Goal: Information Seeking & Learning: Learn about a topic

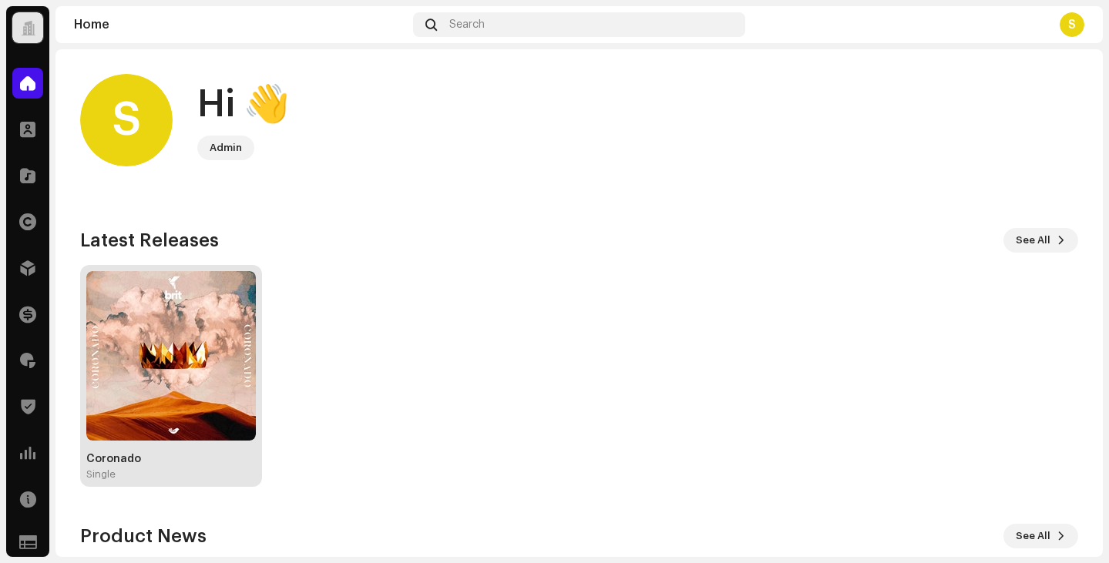
click at [133, 328] on img at bounding box center [171, 356] width 170 height 170
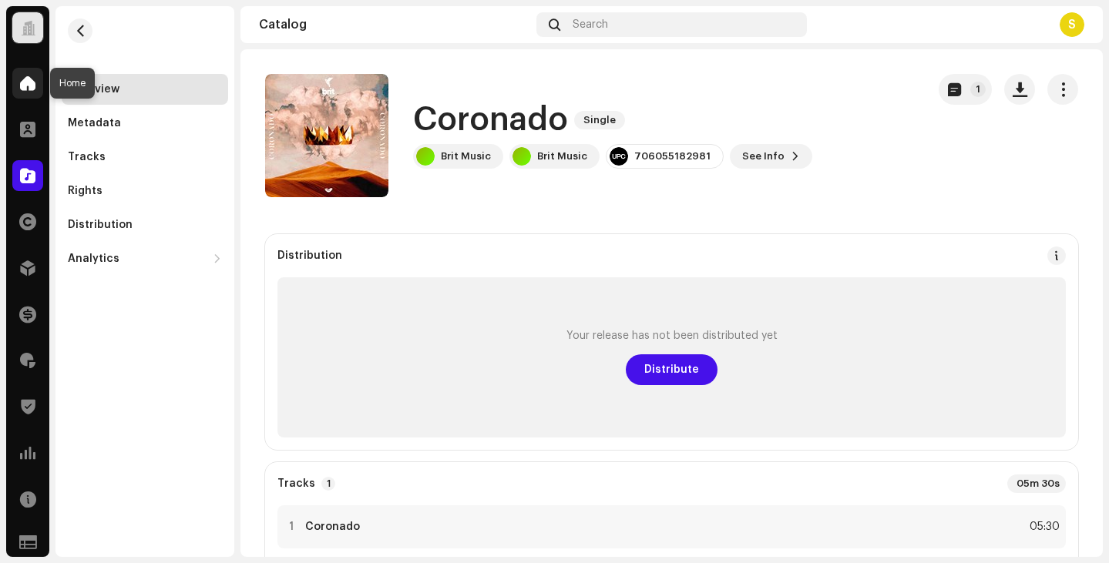
click at [25, 82] on span at bounding box center [27, 83] width 15 height 12
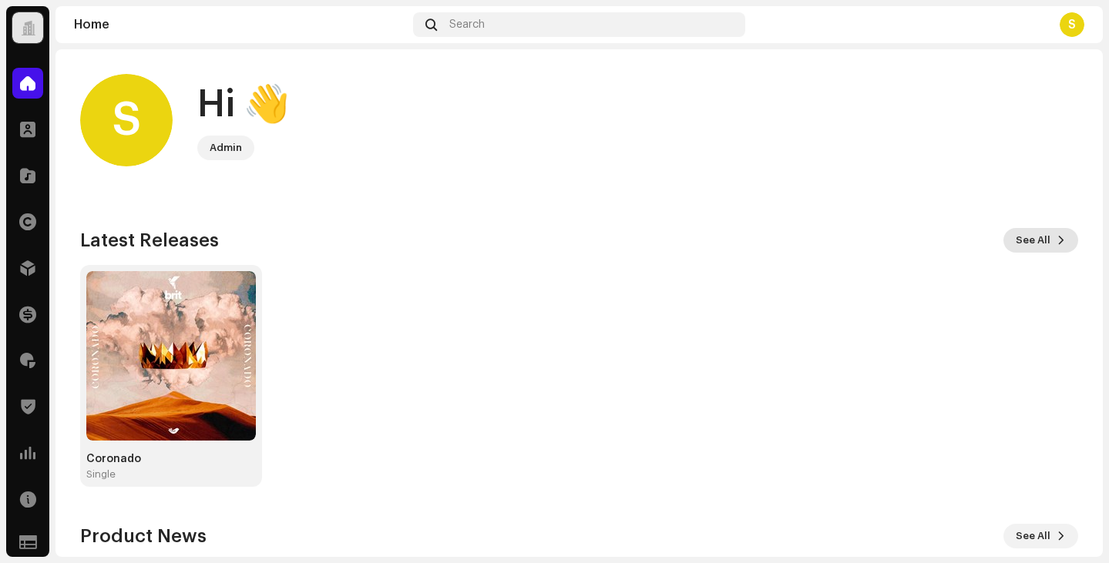
click at [1039, 234] on span "See All" at bounding box center [1033, 240] width 35 height 31
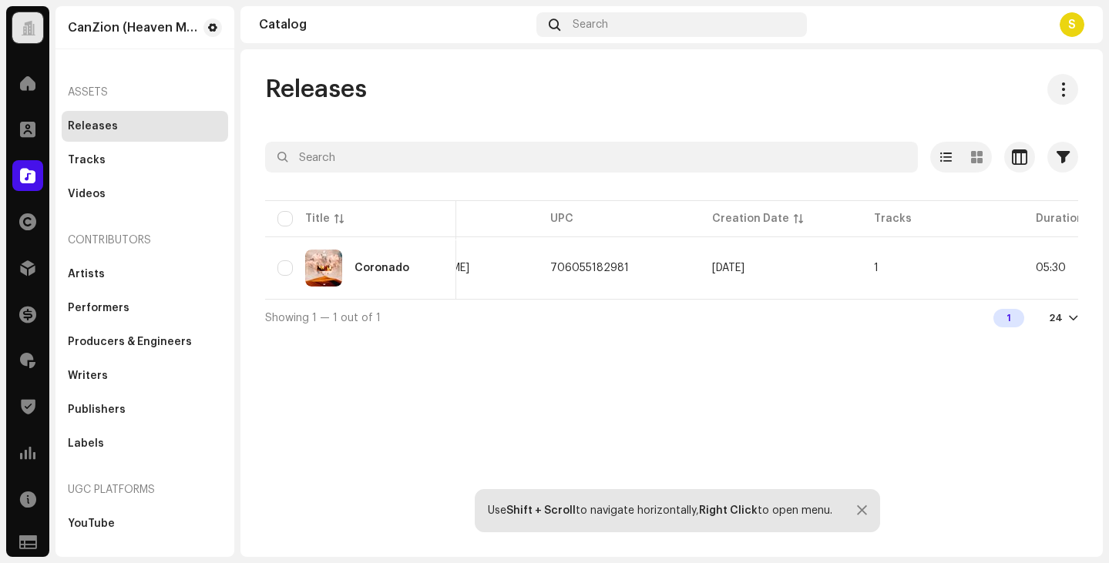
scroll to position [0, 673]
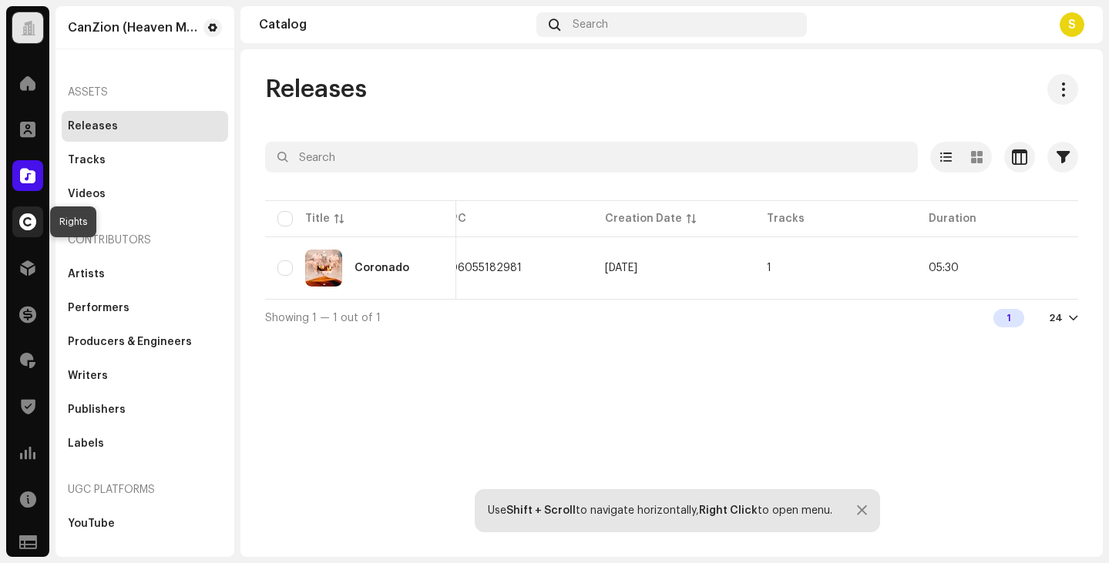
click at [27, 223] on span at bounding box center [27, 222] width 17 height 12
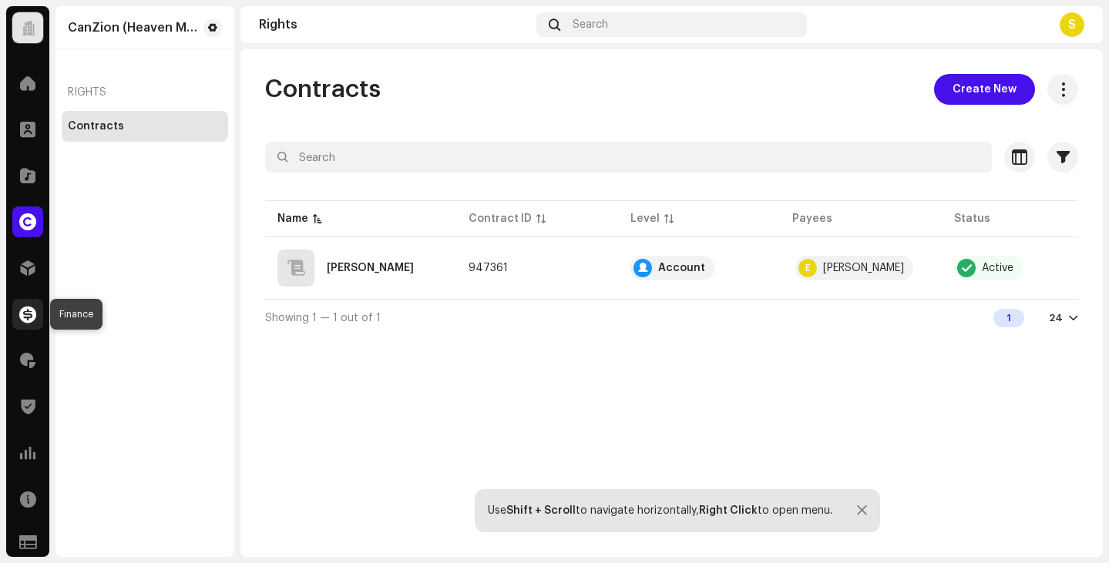
click at [29, 304] on div at bounding box center [27, 314] width 31 height 31
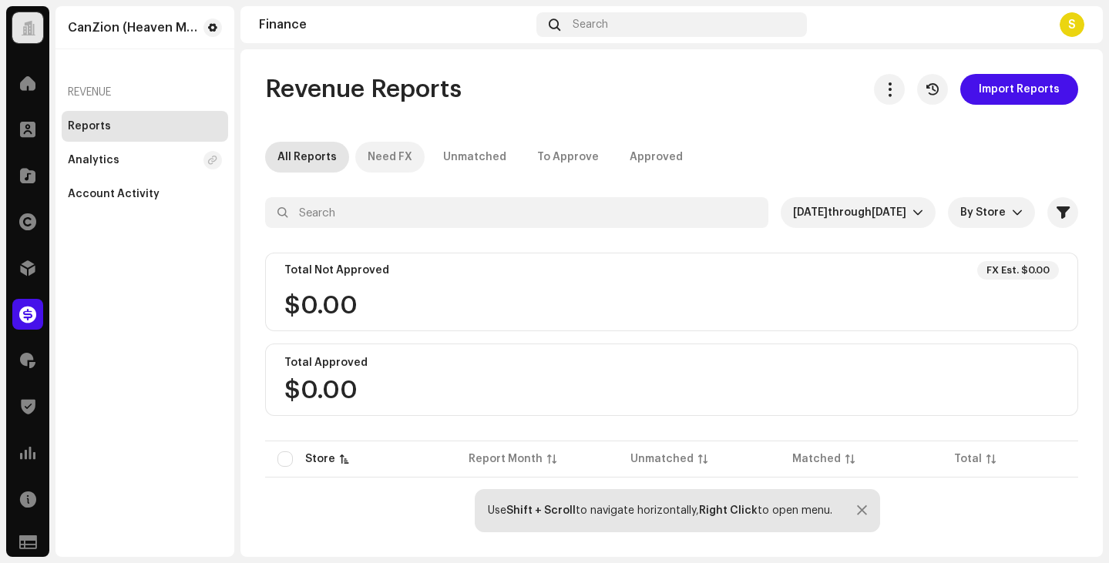
click at [388, 156] on div "Need FX" at bounding box center [390, 157] width 45 height 31
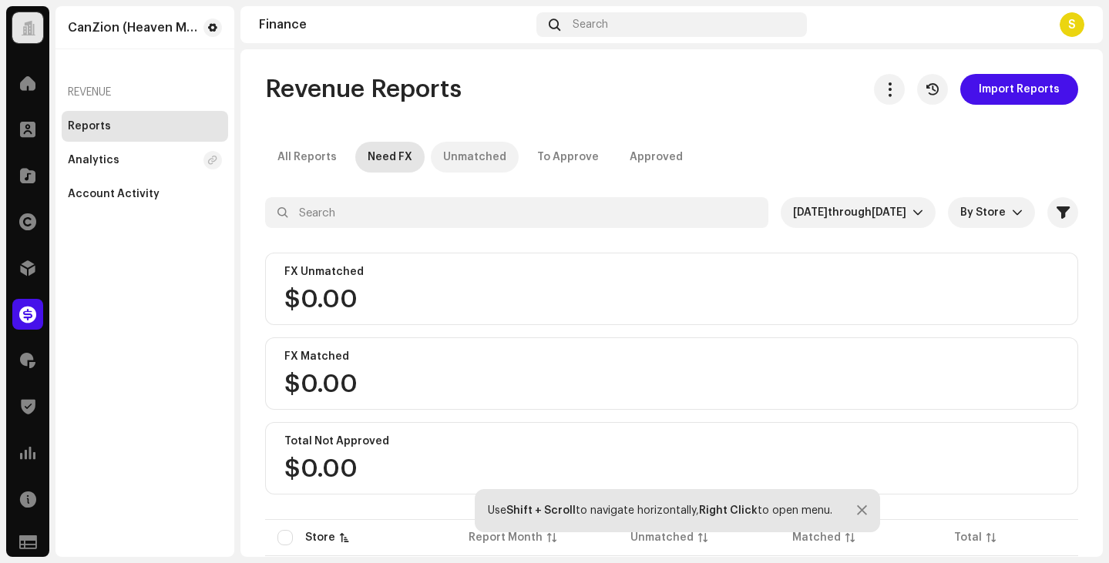
click at [443, 158] on div "Unmatched" at bounding box center [474, 157] width 63 height 31
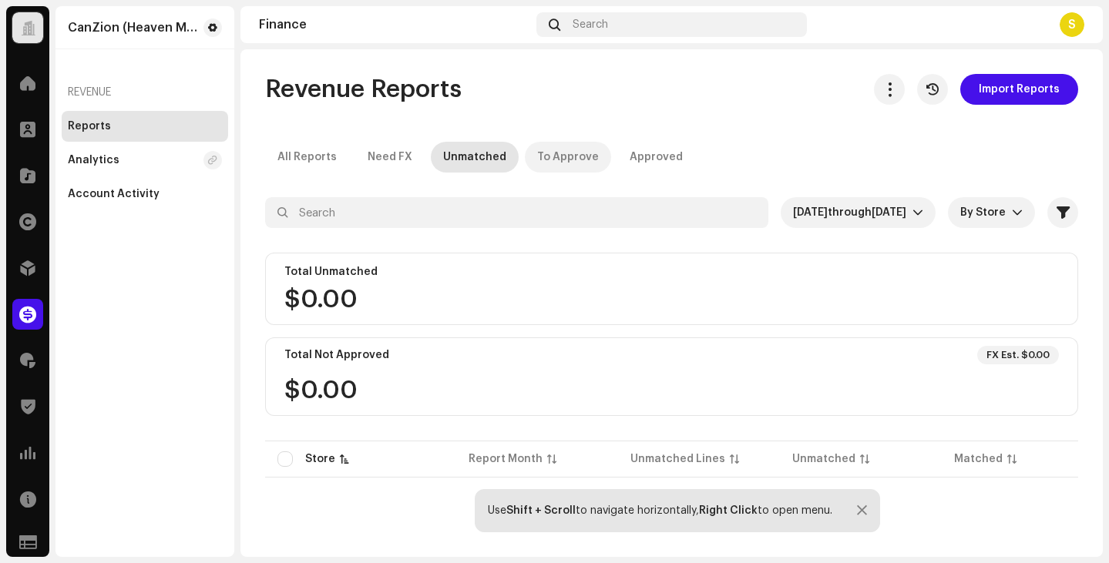
click at [537, 158] on div "To Approve" at bounding box center [568, 157] width 62 height 31
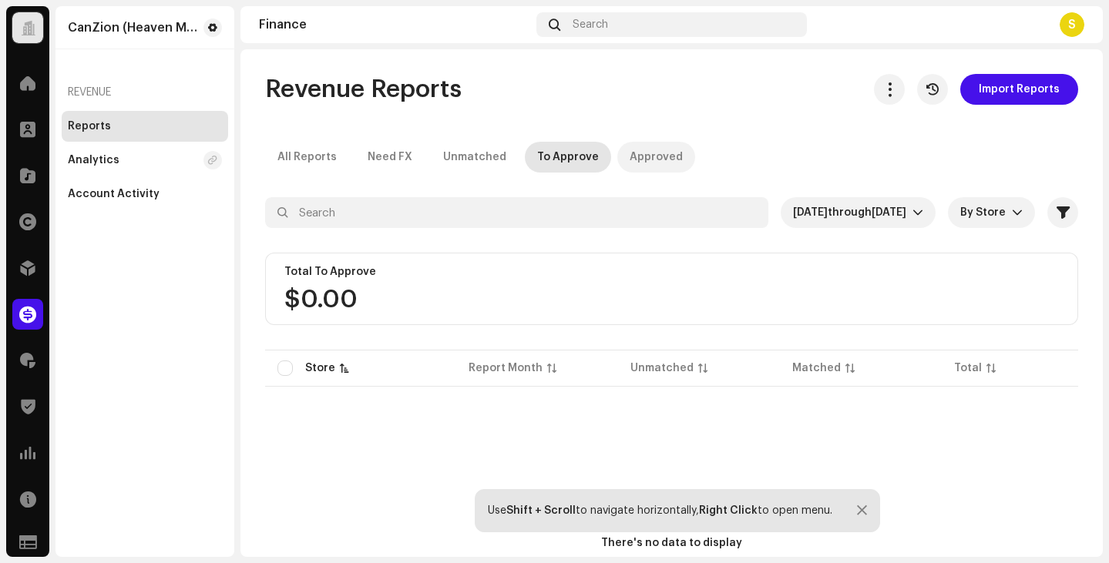
click at [644, 154] on div "Approved" at bounding box center [656, 157] width 53 height 31
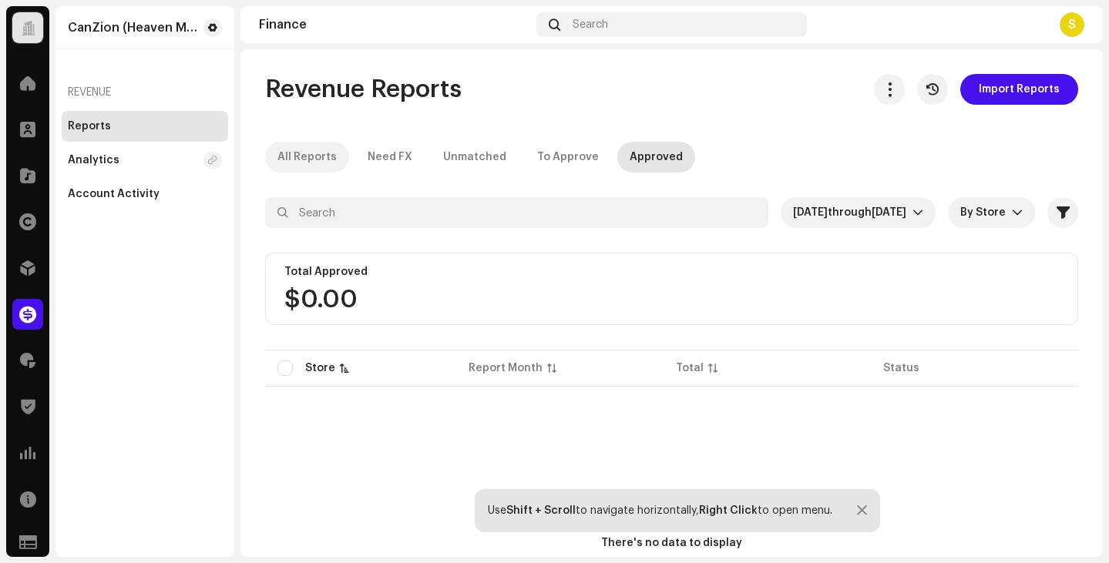
click at [303, 152] on div "All Reports" at bounding box center [306, 157] width 59 height 31
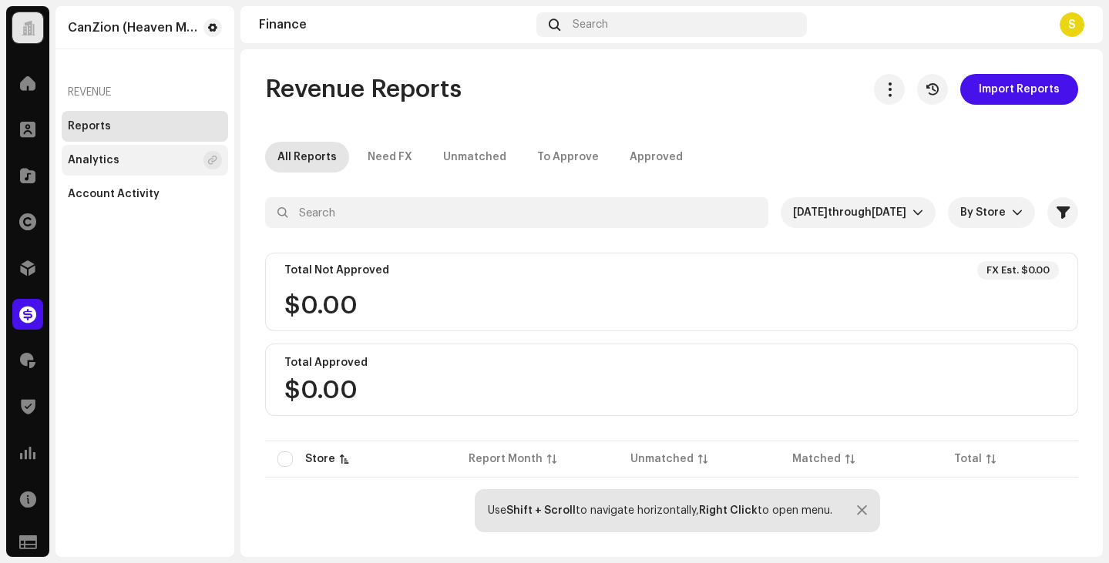
click at [96, 161] on div "Analytics" at bounding box center [94, 160] width 52 height 12
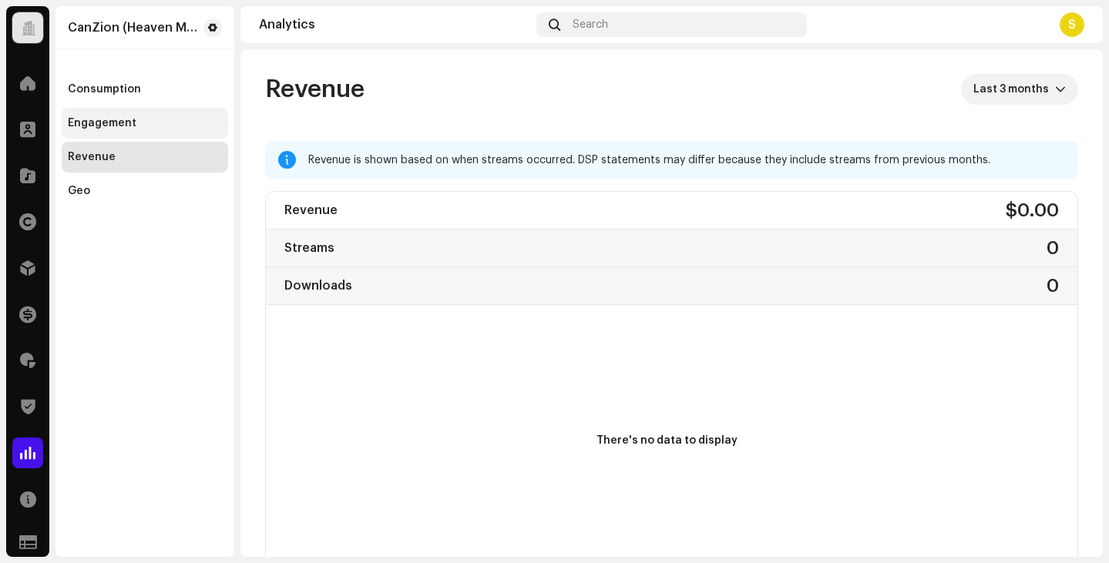
click at [103, 124] on div "Engagement" at bounding box center [102, 123] width 69 height 12
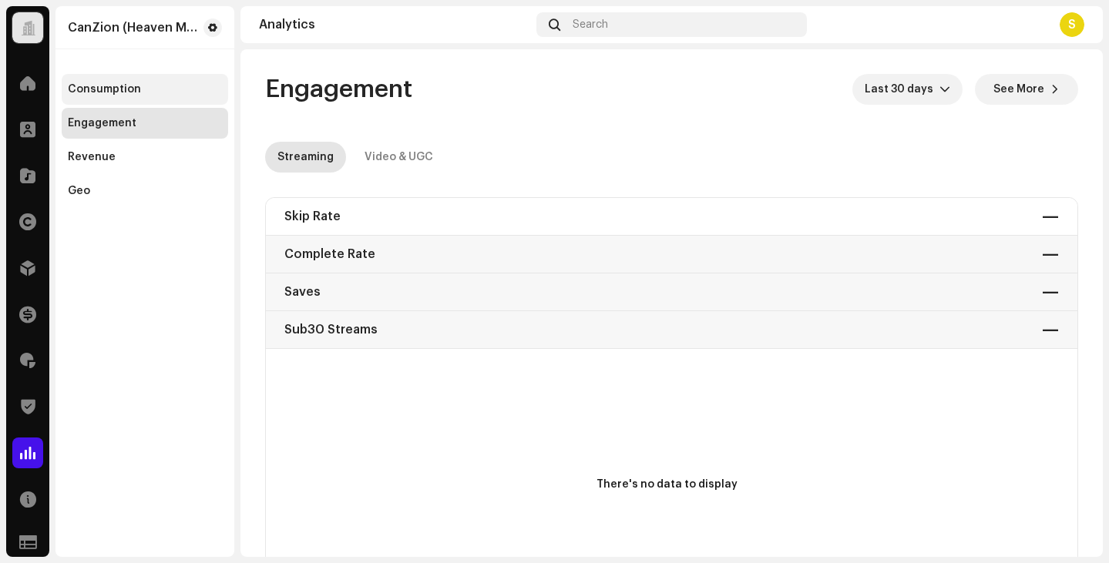
click at [96, 92] on div "Consumption" at bounding box center [104, 89] width 73 height 12
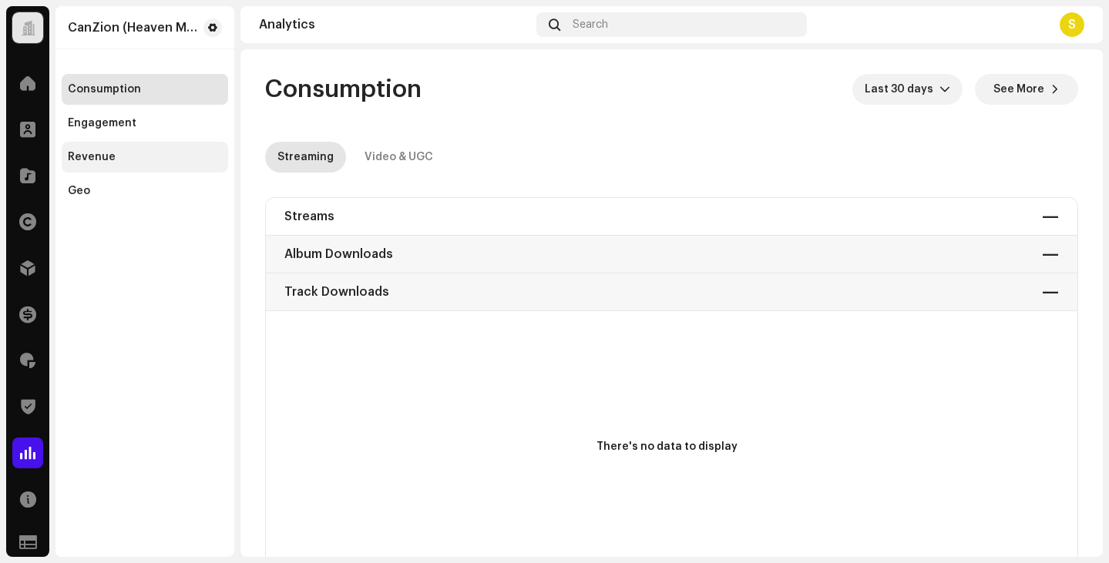
click at [92, 160] on div "Revenue" at bounding box center [92, 157] width 48 height 12
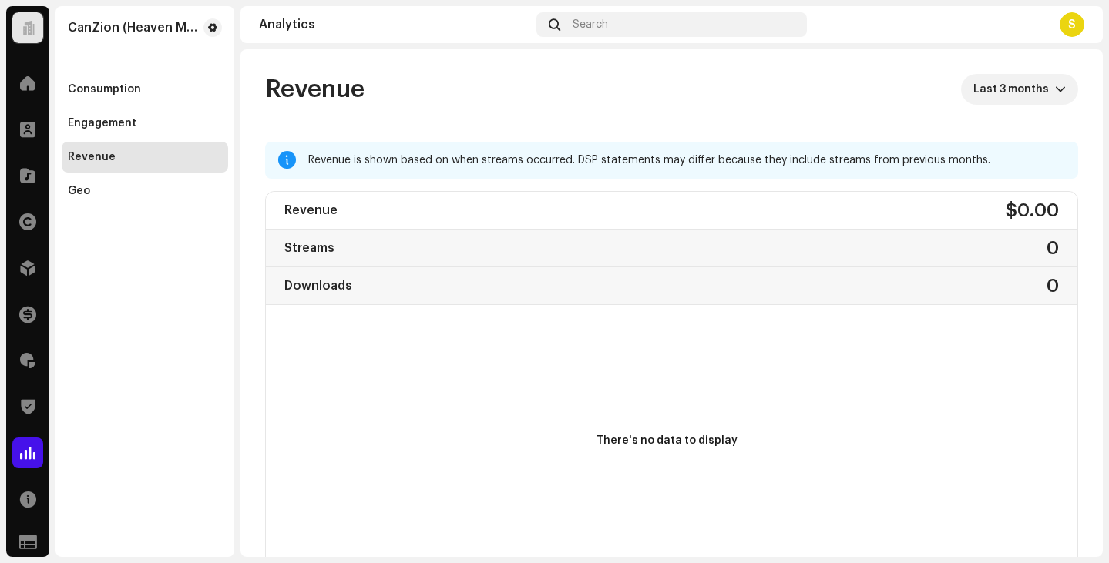
click at [322, 213] on div "Revenue $0.00 Streams 0 Downloads 0" at bounding box center [672, 248] width 812 height 113
click at [313, 248] on div "Revenue $0.00 Streams 0 Downloads 0" at bounding box center [672, 248] width 812 height 113
click at [315, 291] on div "Revenue $0.00 Streams 0 Downloads 0" at bounding box center [672, 248] width 812 height 113
click at [27, 132] on span at bounding box center [27, 129] width 15 height 12
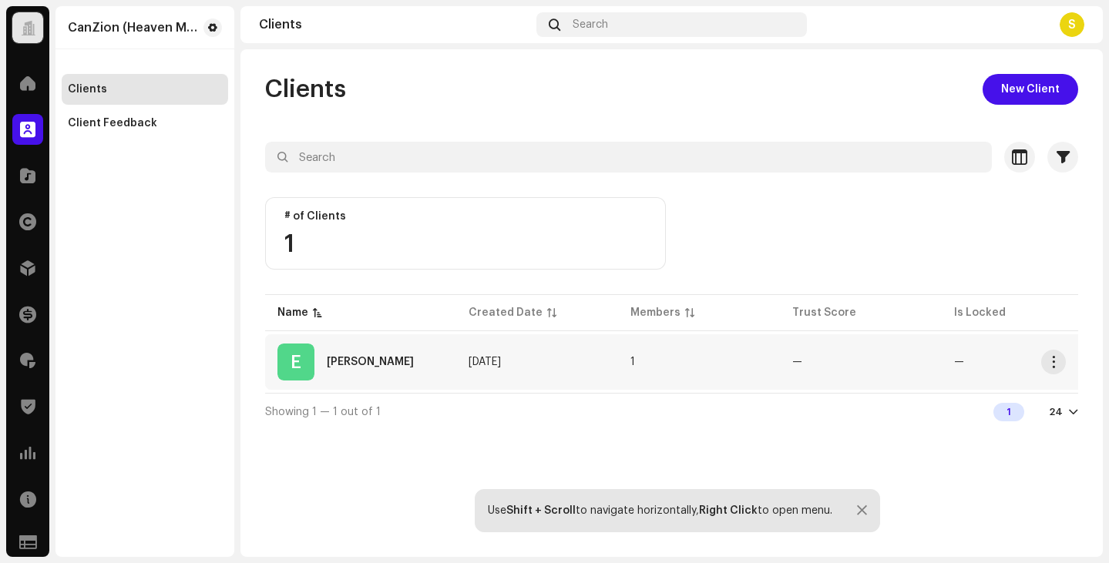
click at [353, 360] on div "[PERSON_NAME]" at bounding box center [370, 362] width 87 height 11
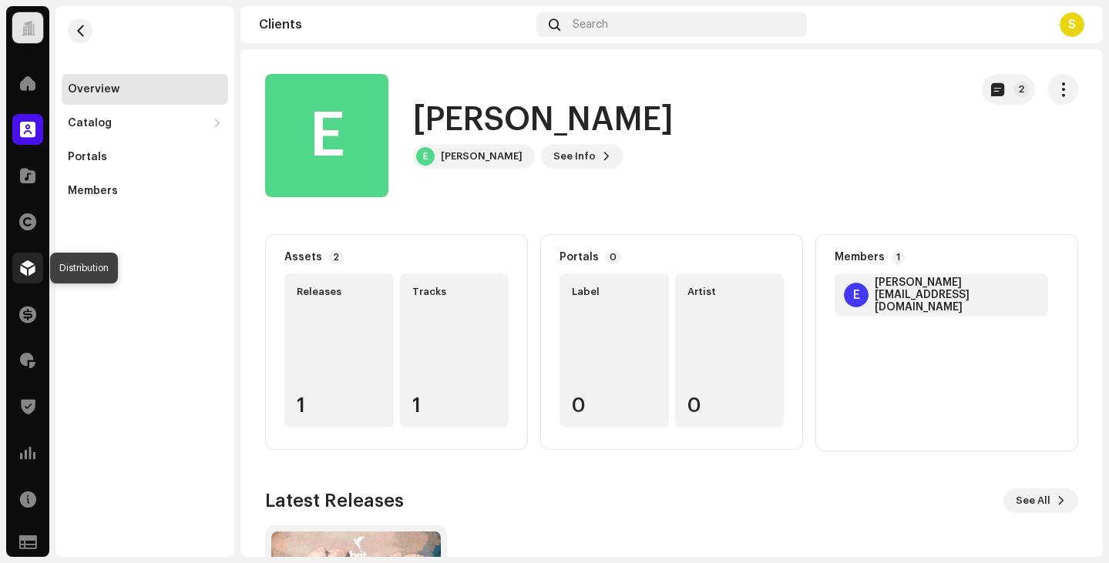
click at [26, 262] on span at bounding box center [27, 268] width 15 height 12
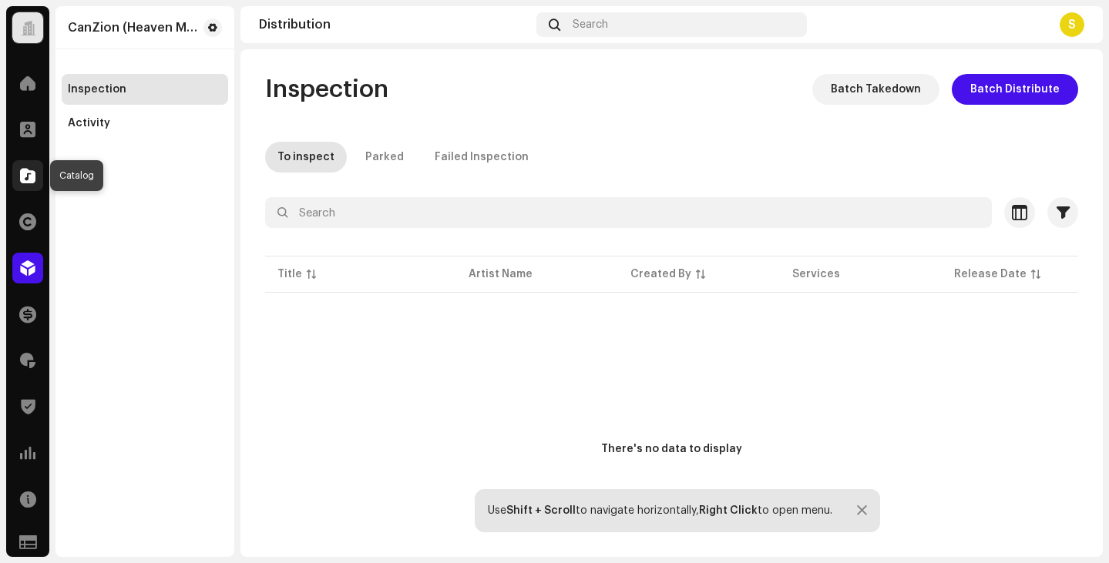
click at [36, 177] on div at bounding box center [27, 175] width 31 height 31
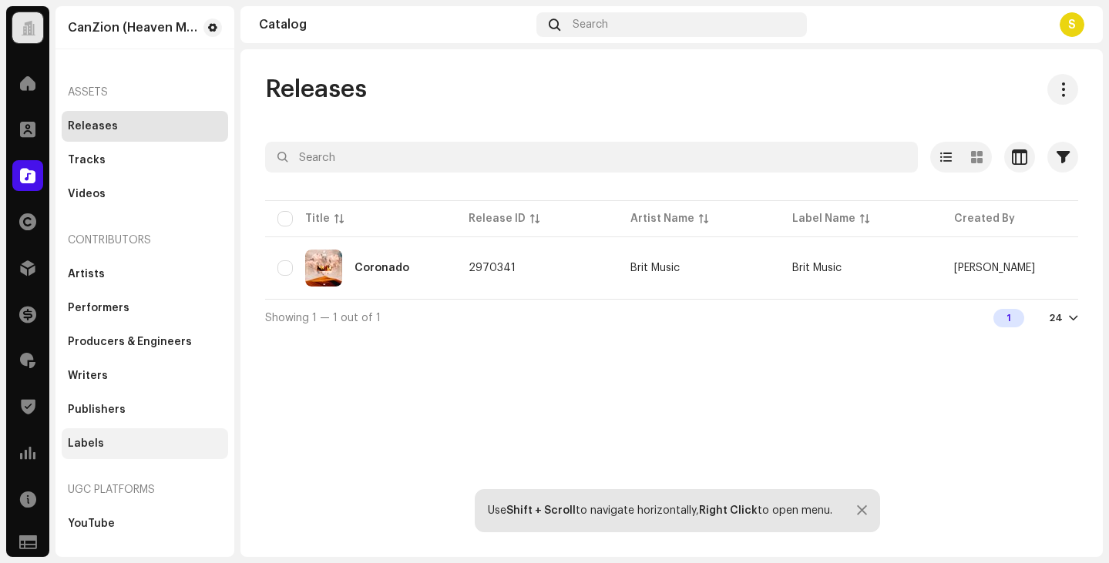
click at [90, 442] on div "Labels" at bounding box center [86, 444] width 36 height 12
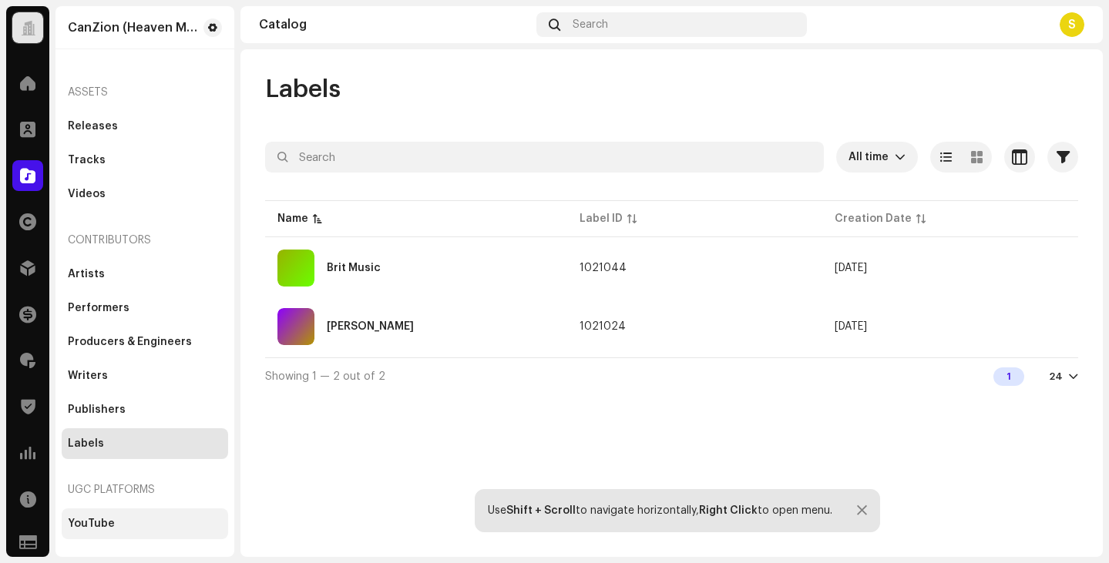
click at [92, 527] on div "YouTube" at bounding box center [91, 524] width 47 height 12
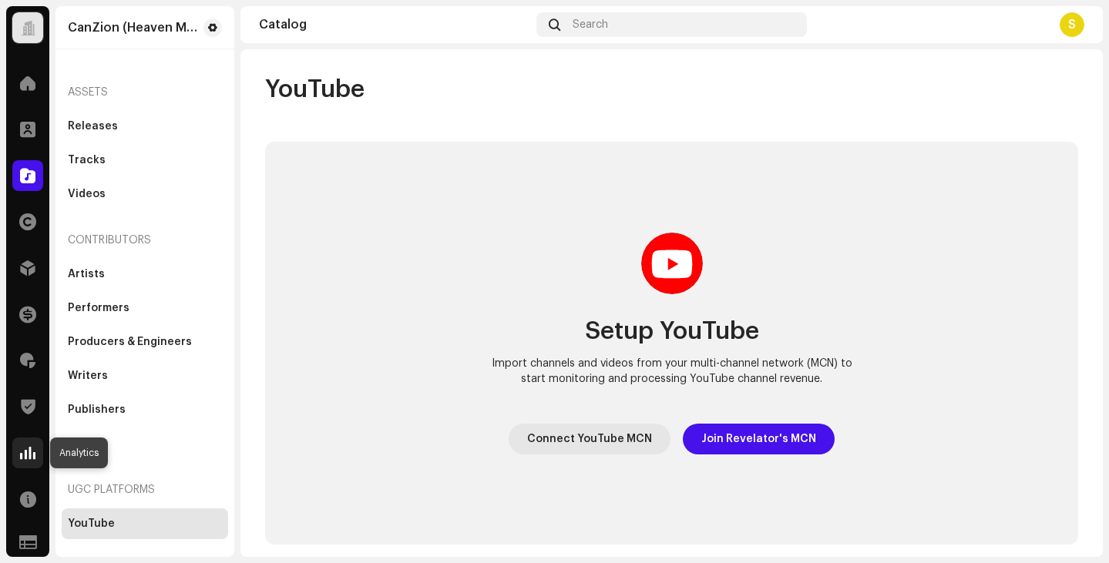
click at [32, 450] on span at bounding box center [27, 453] width 15 height 12
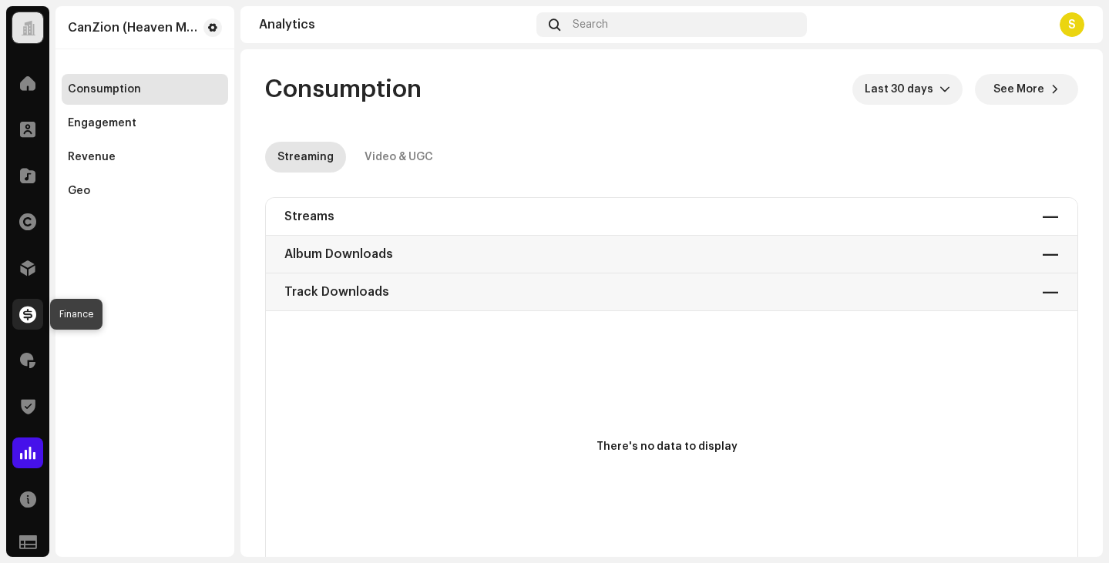
click at [32, 314] on span at bounding box center [27, 314] width 17 height 12
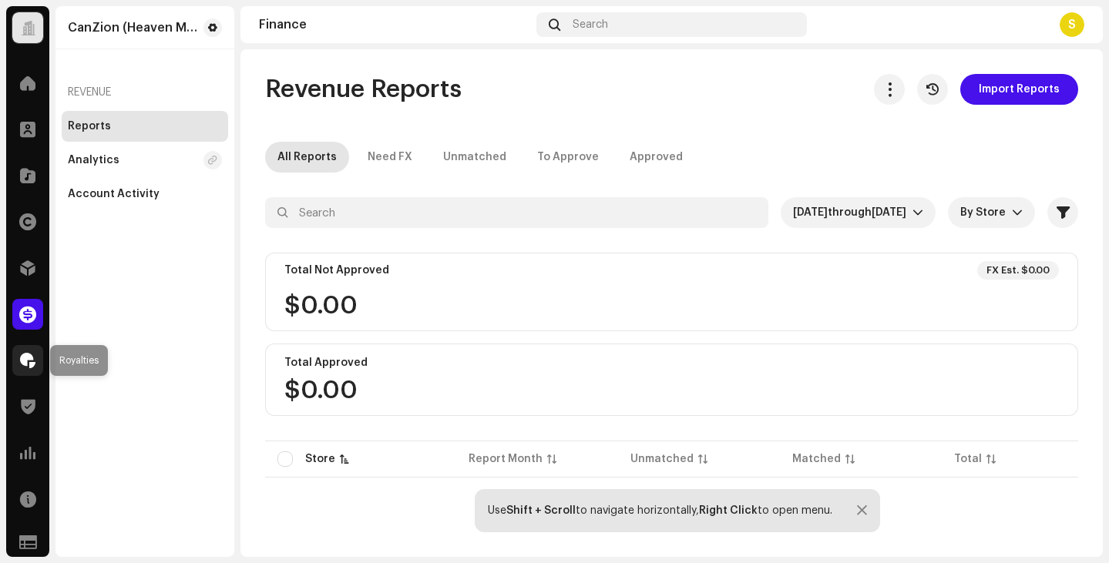
click at [30, 355] on span at bounding box center [27, 361] width 15 height 12
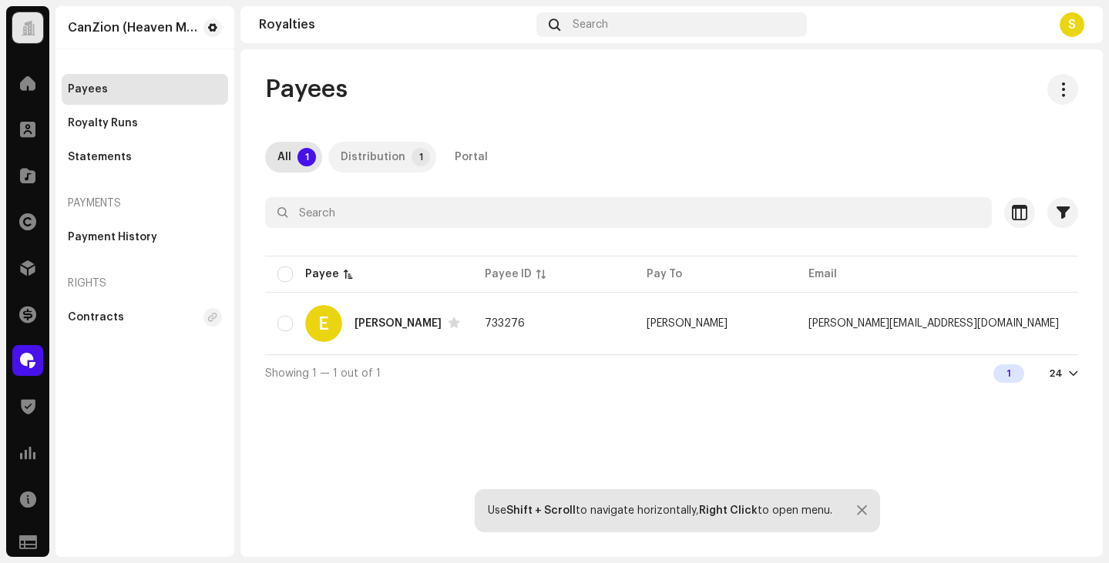
click at [370, 156] on div "Distribution" at bounding box center [373, 157] width 65 height 31
click at [103, 117] on div "Royalty Runs" at bounding box center [103, 123] width 70 height 12
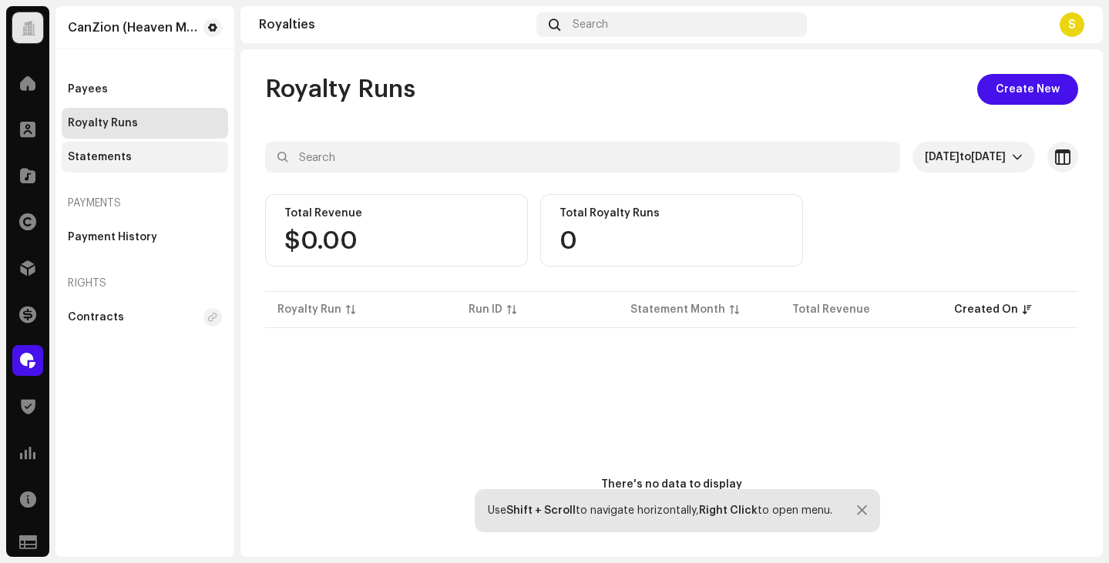
click at [100, 153] on div "Statements" at bounding box center [100, 157] width 64 height 12
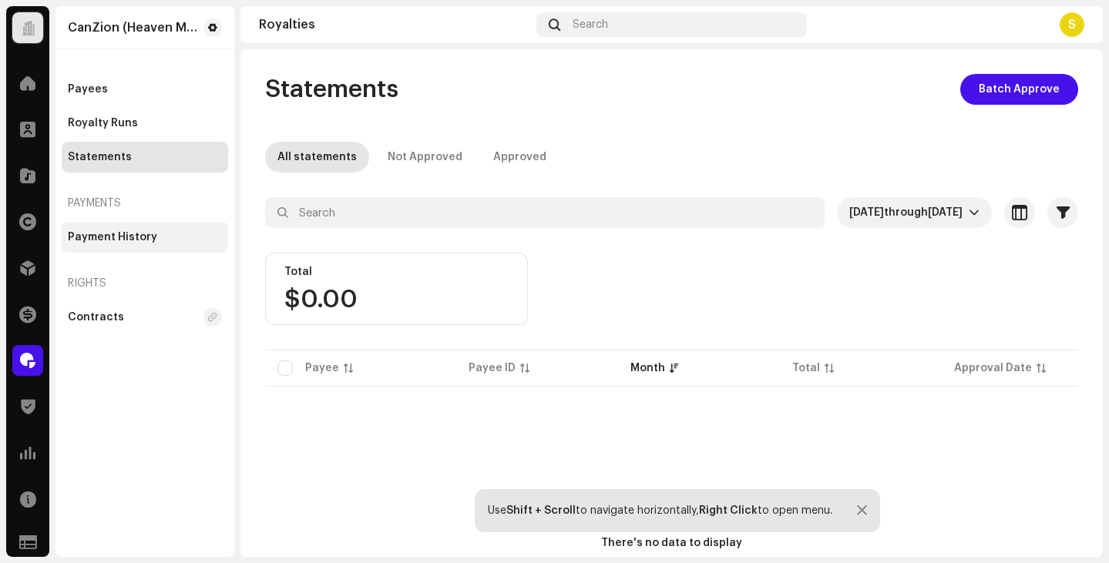
click at [79, 241] on div "Payment History" at bounding box center [112, 237] width 89 height 12
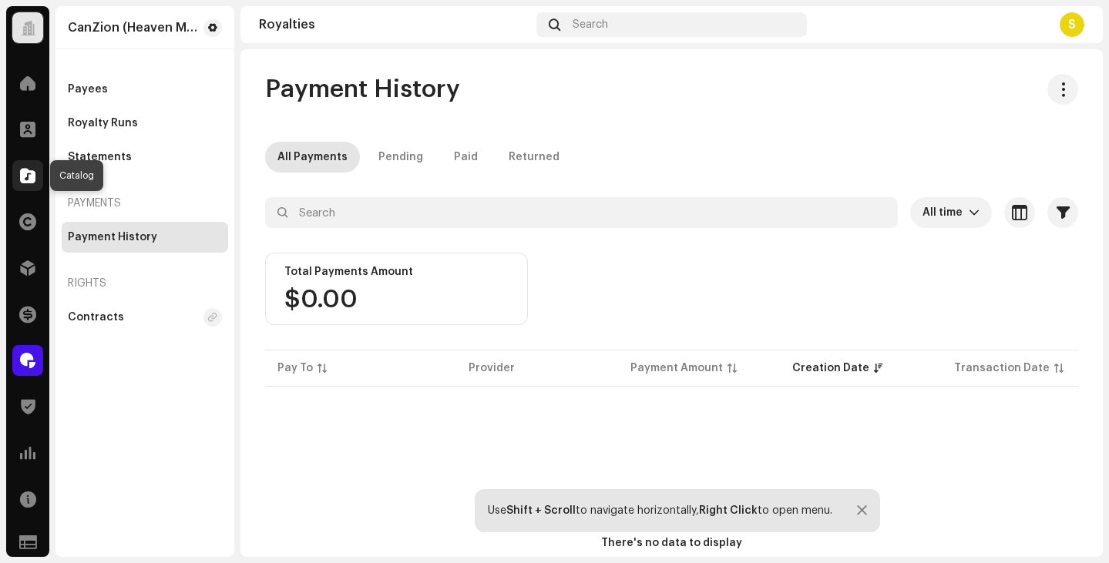
click at [28, 178] on span at bounding box center [27, 176] width 15 height 12
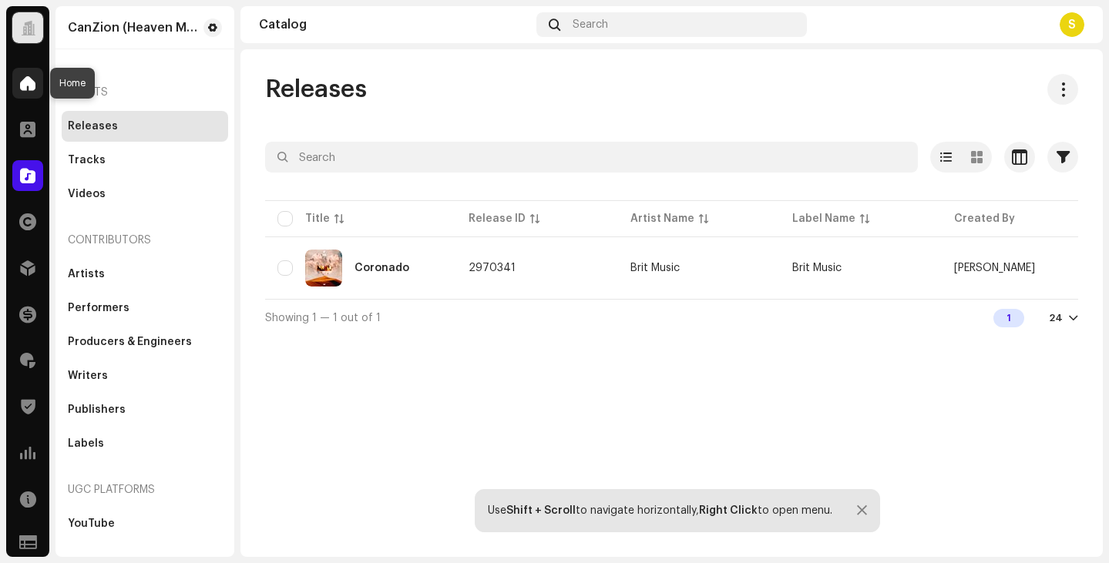
click at [23, 85] on span at bounding box center [27, 83] width 15 height 12
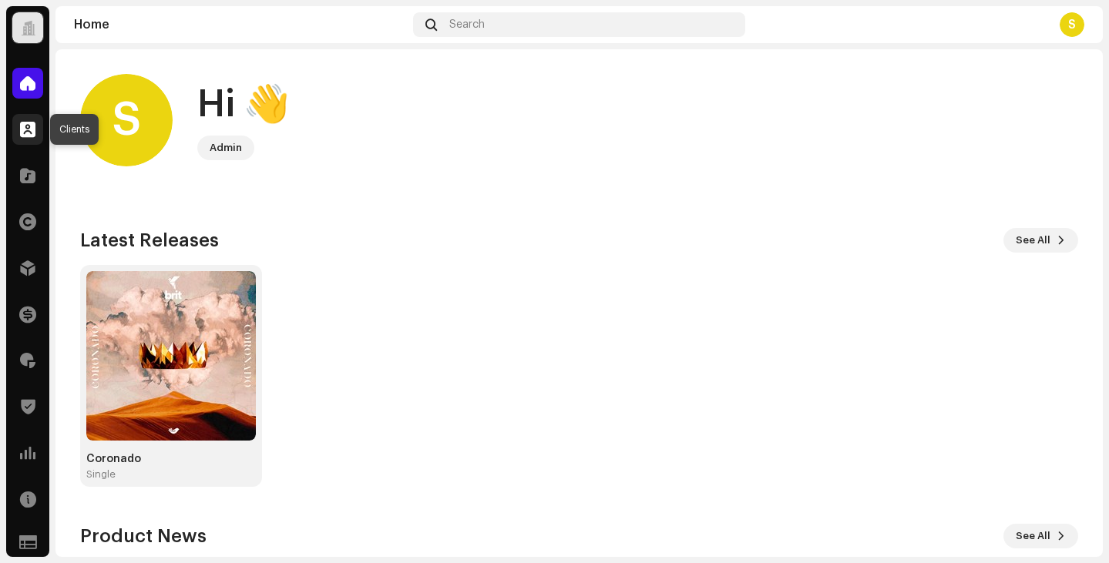
click at [27, 129] on span at bounding box center [27, 129] width 15 height 12
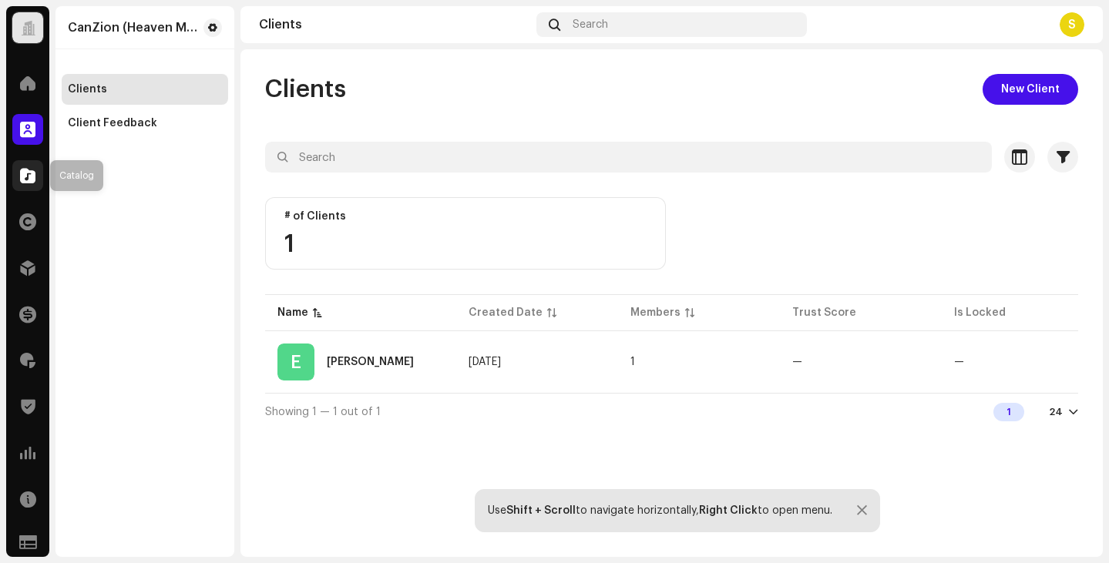
click at [30, 176] on span at bounding box center [27, 176] width 15 height 12
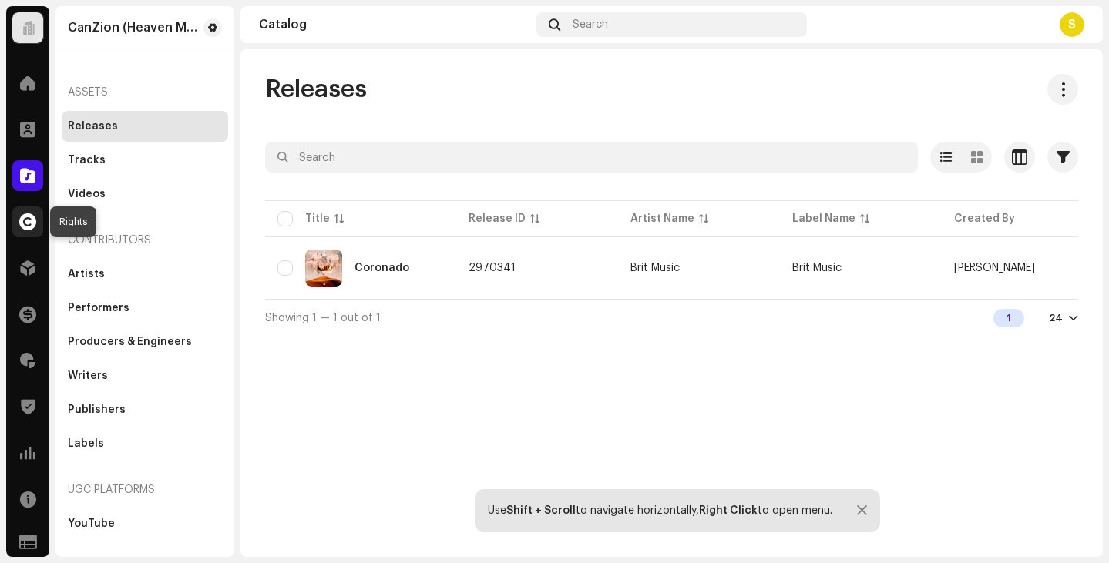
click at [30, 228] on span at bounding box center [27, 222] width 17 height 12
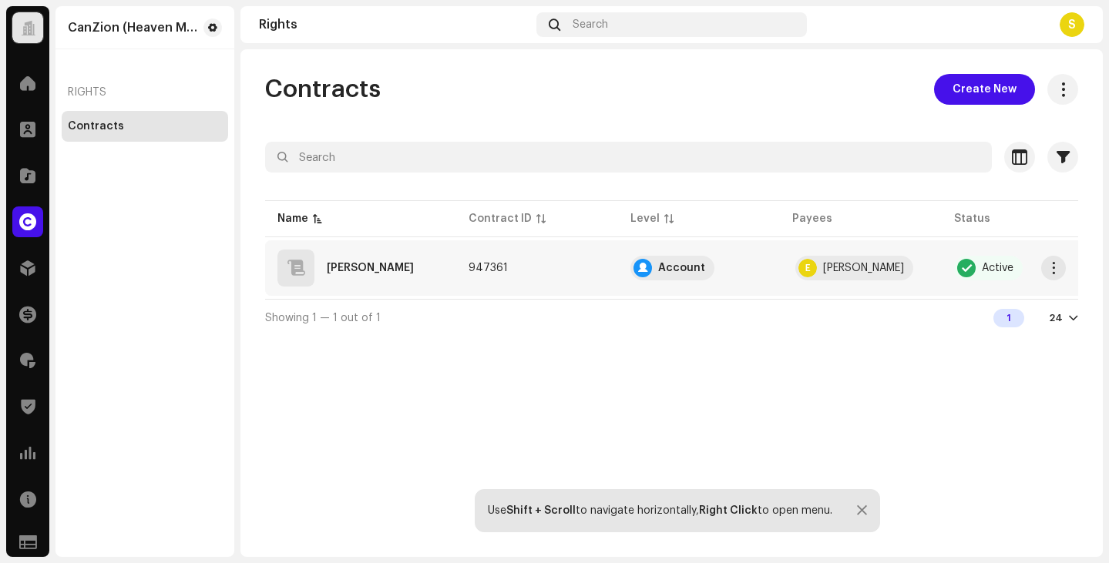
click at [382, 271] on div "[PERSON_NAME]" at bounding box center [370, 268] width 87 height 11
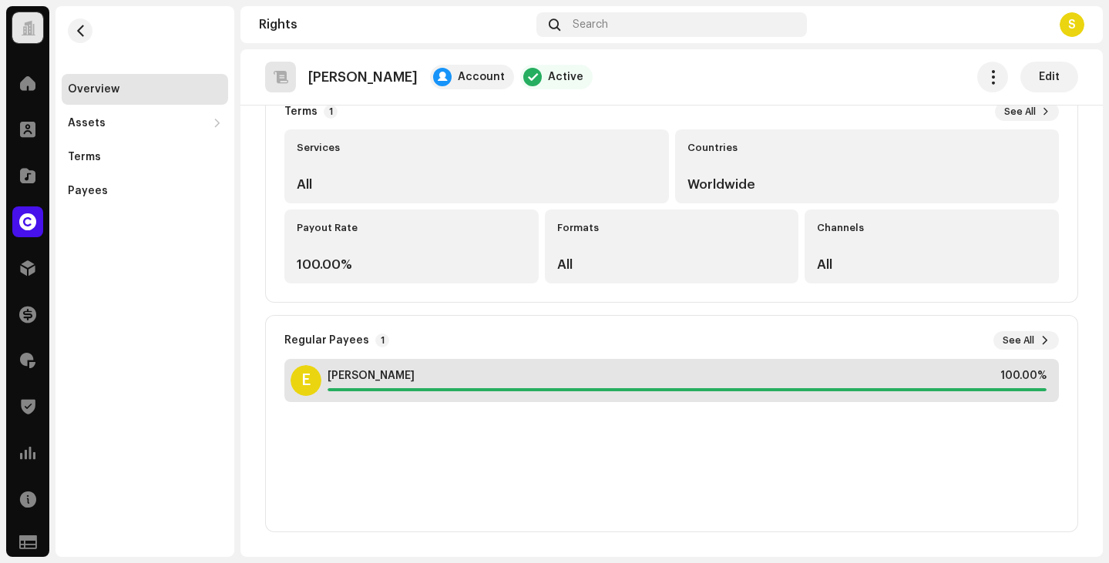
click at [546, 374] on div "[PERSON_NAME] 100.00%" at bounding box center [687, 376] width 719 height 12
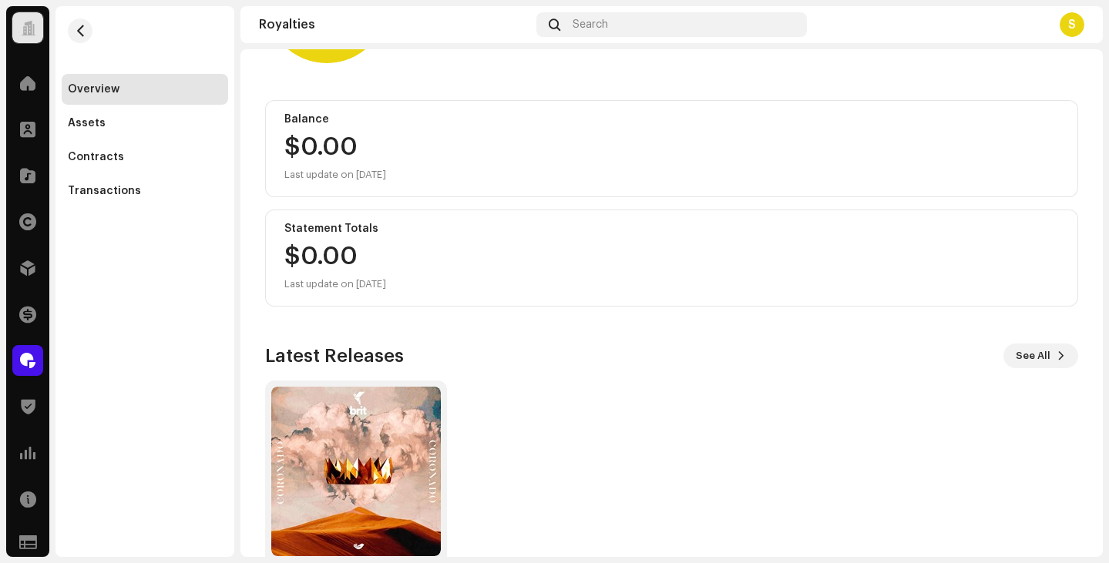
scroll to position [204, 0]
